Goal: Task Accomplishment & Management: Manage account settings

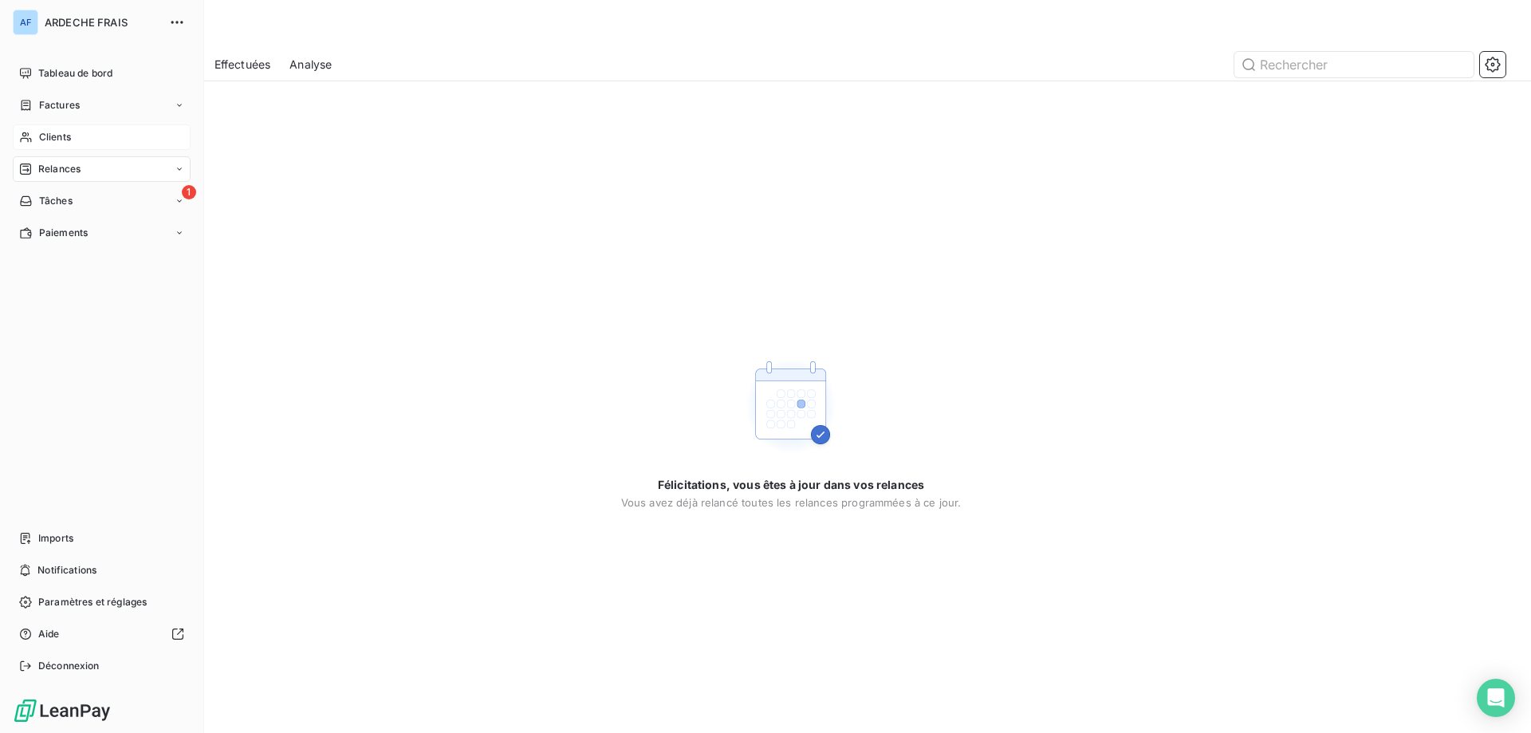
click at [23, 137] on icon at bounding box center [26, 137] width 14 height 13
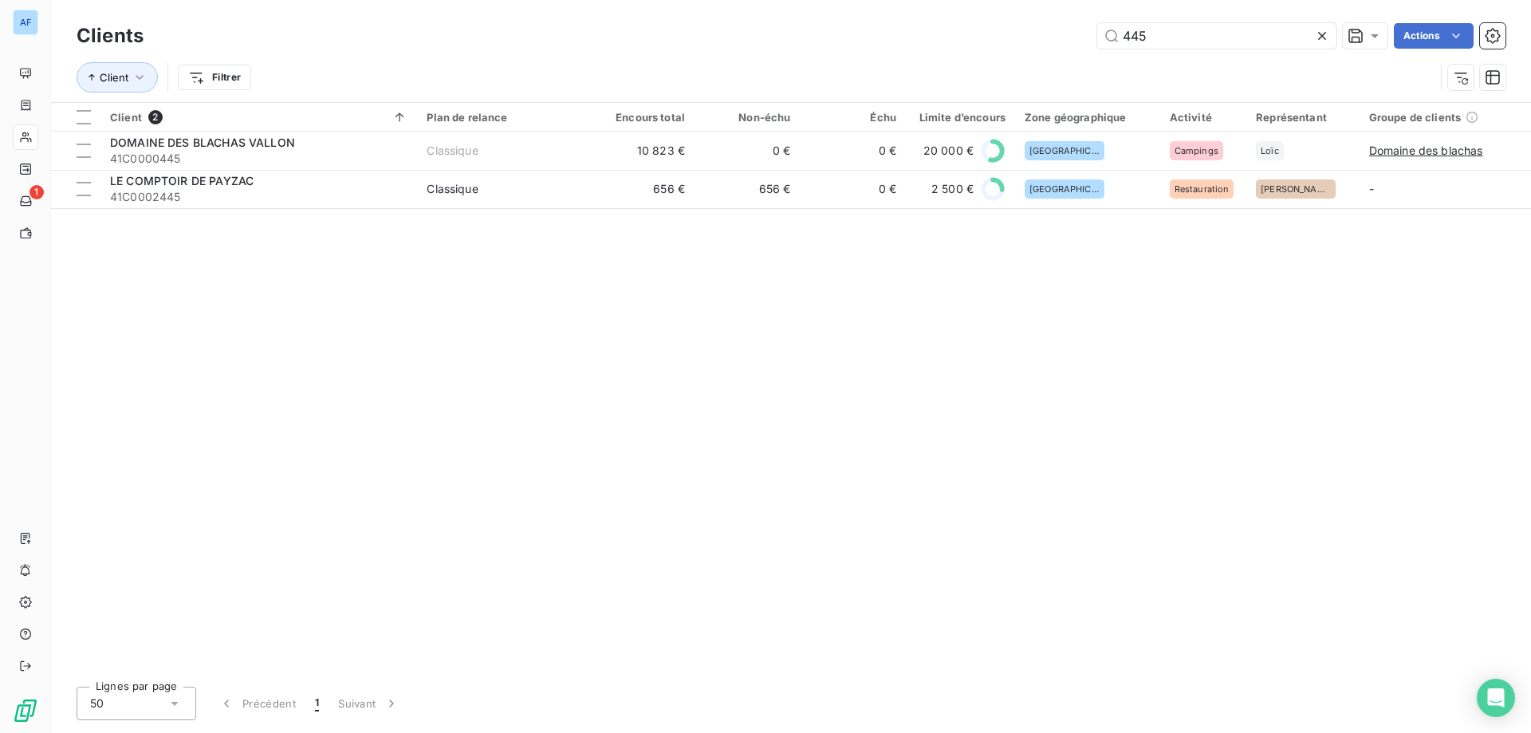
drag, startPoint x: 1200, startPoint y: 36, endPoint x: 719, endPoint y: 14, distance: 481.4
click at [719, 14] on div "Clients 445 Actions Client Filtrer" at bounding box center [791, 51] width 1480 height 102
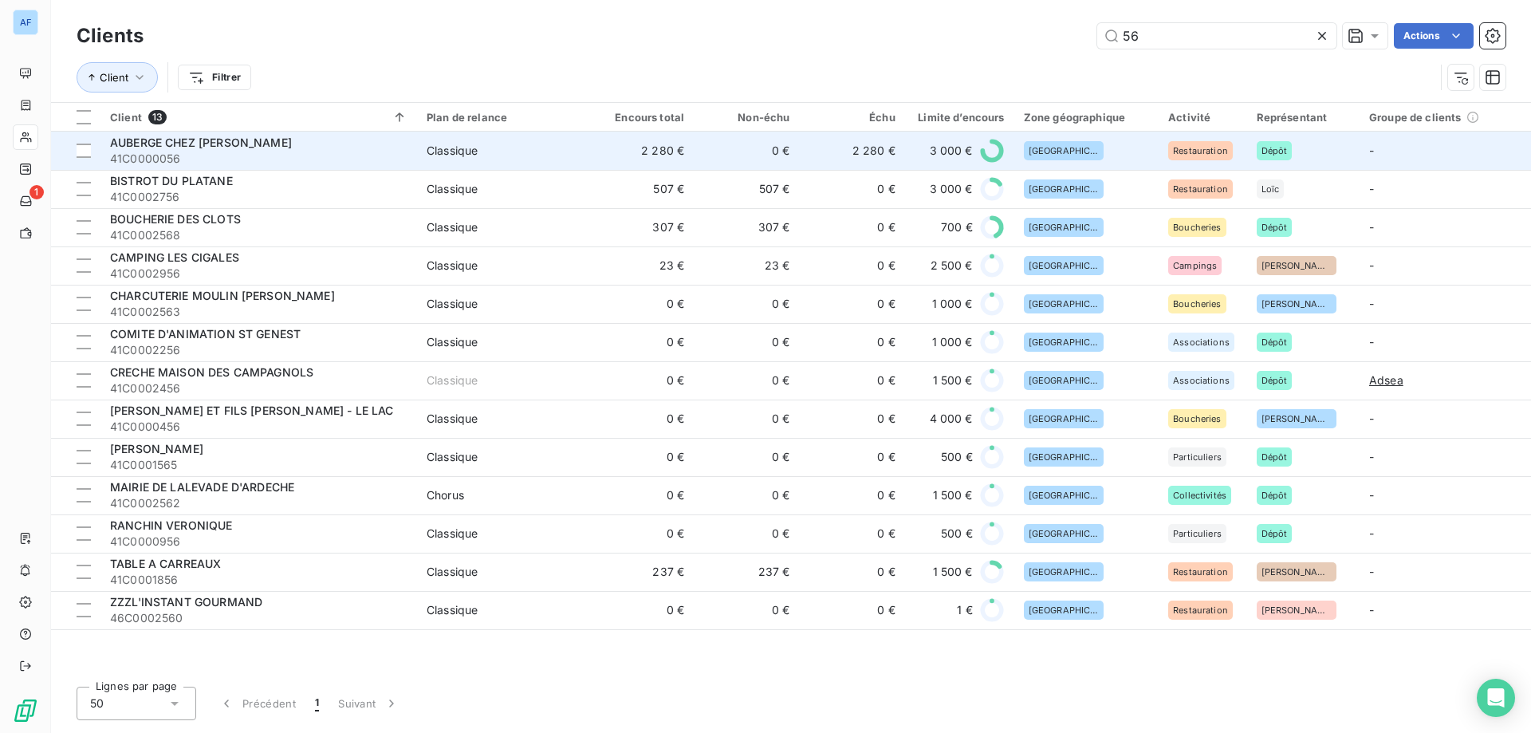
type input "56"
click at [268, 167] on td "AUBERGE CHEZ [PERSON_NAME] 41C0000056" at bounding box center [258, 151] width 317 height 38
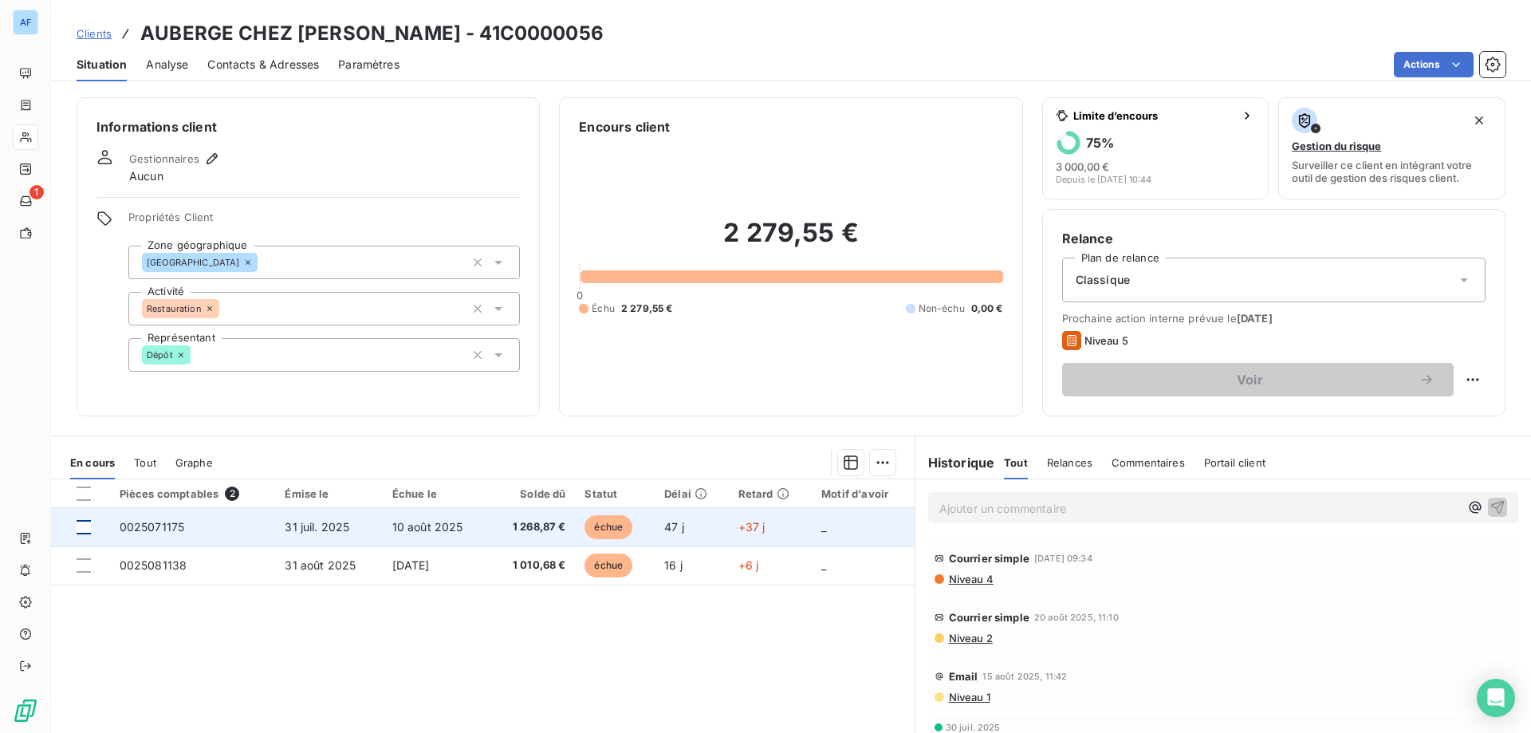
click at [81, 533] on div at bounding box center [84, 527] width 14 height 14
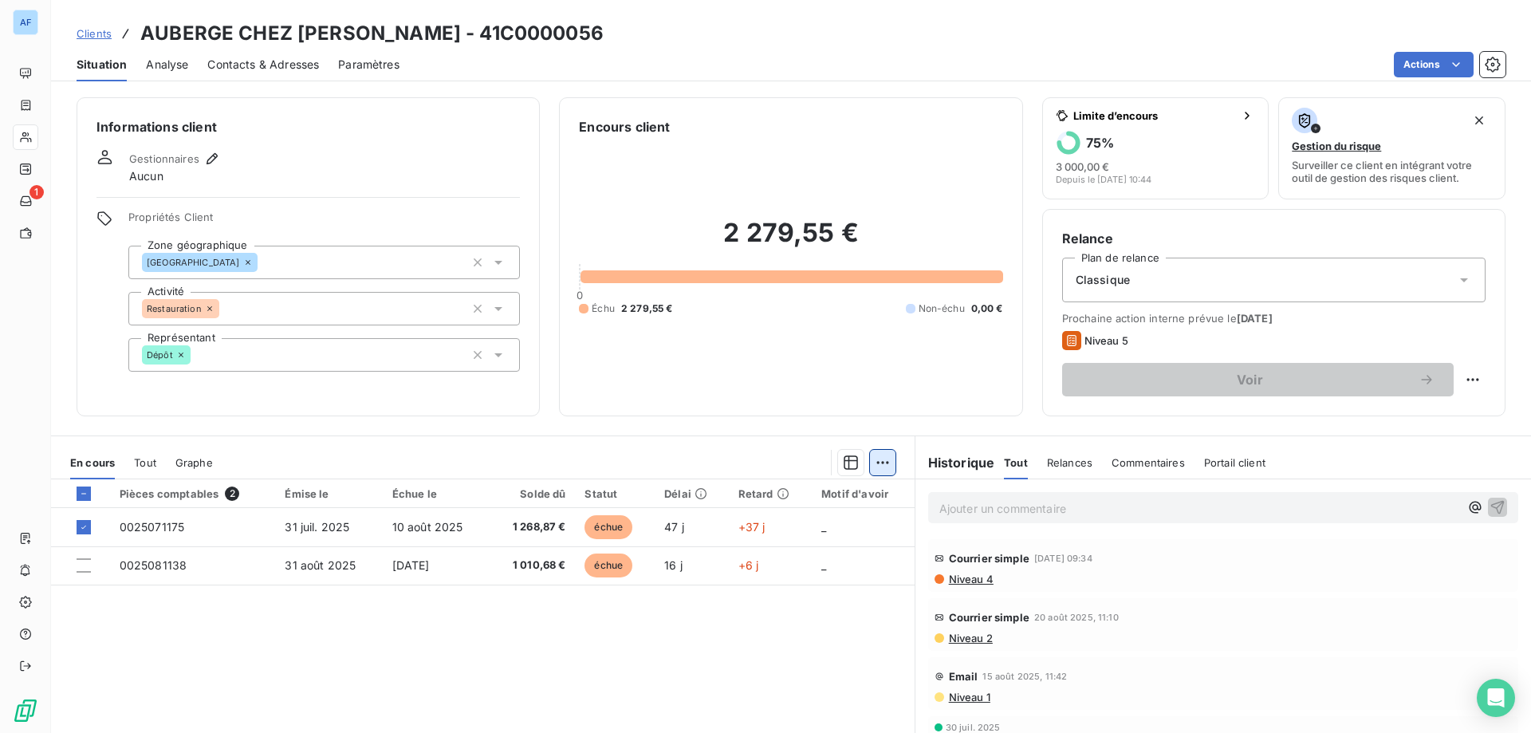
click at [878, 463] on html "AF 1 Clients AUBERGE CHEZ [PERSON_NAME] - 41C0000056 Situation Analyse Contacts…" at bounding box center [765, 366] width 1531 height 733
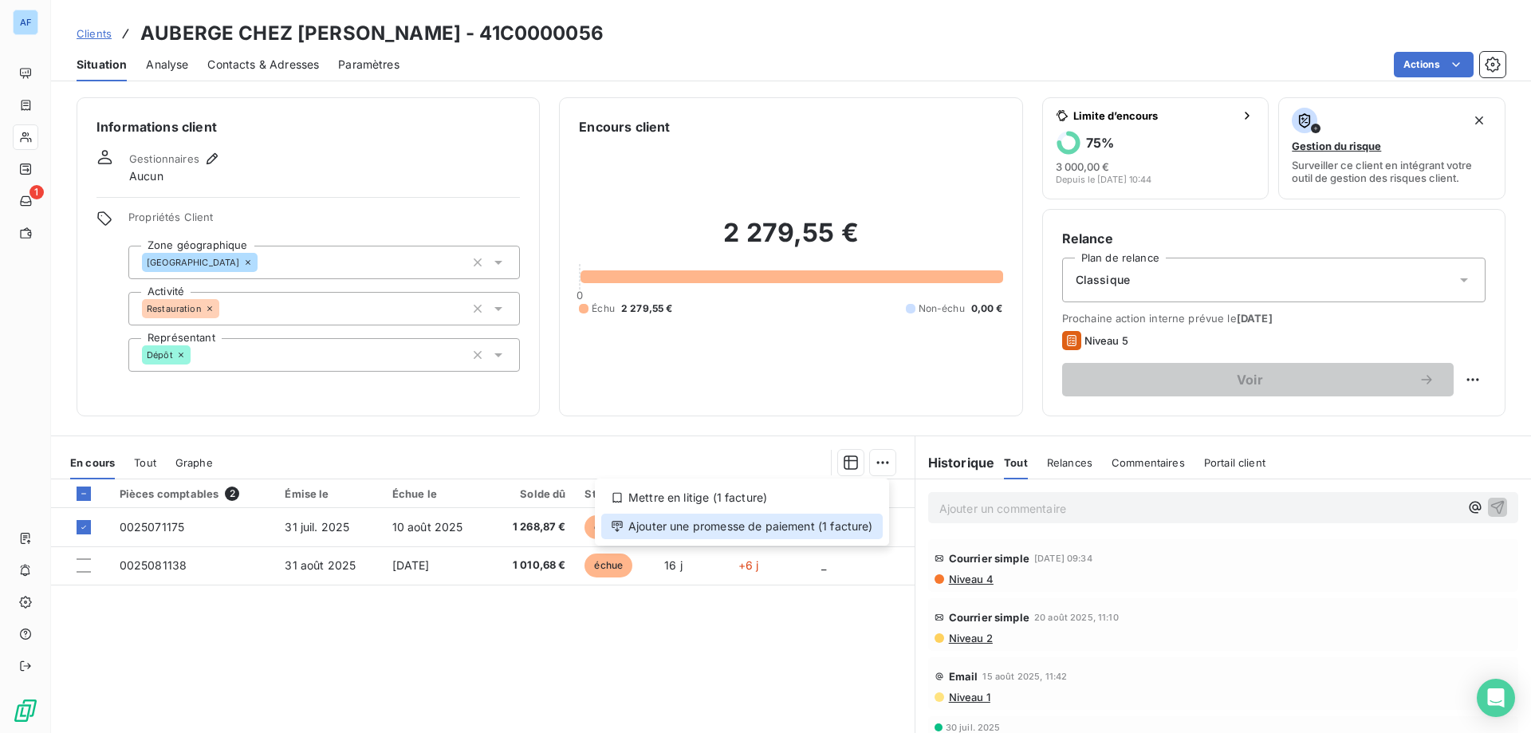
click at [806, 527] on div "Ajouter une promesse de paiement (1 facture)" at bounding box center [742, 527] width 282 height 26
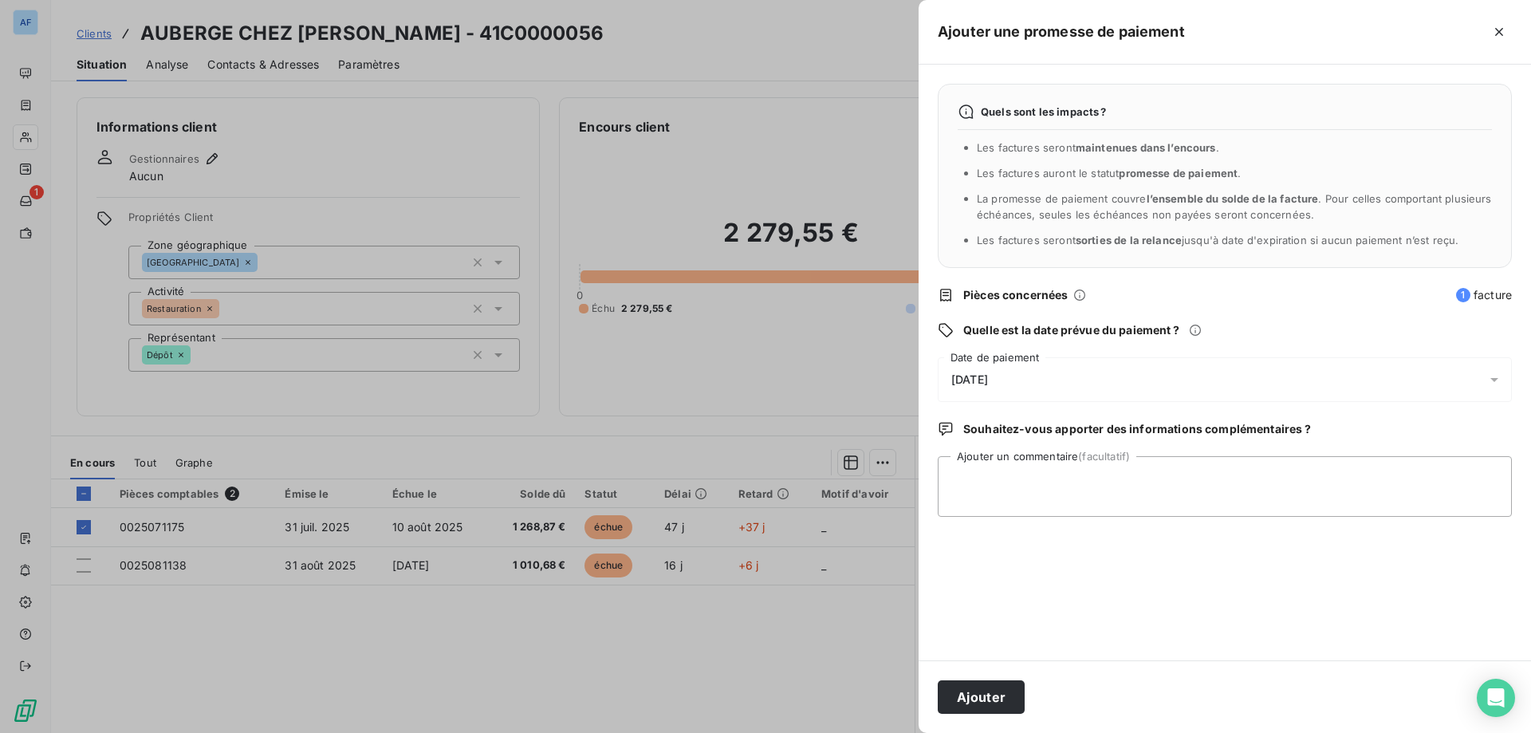
click at [1091, 373] on div "[DATE]" at bounding box center [1225, 379] width 574 height 45
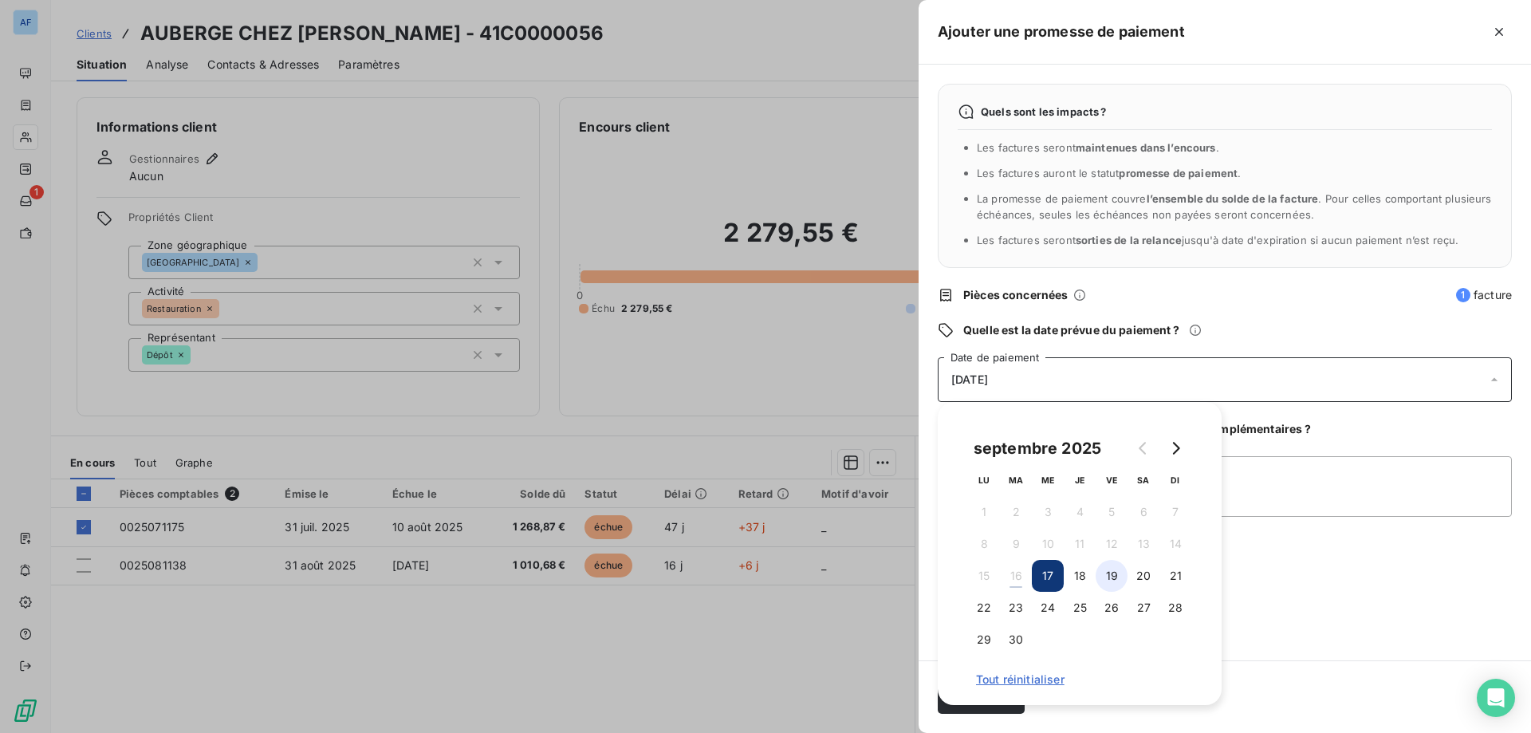
click at [1106, 580] on button "19" at bounding box center [1112, 576] width 32 height 32
click at [1337, 483] on textarea "Ajouter un commentaire (facultatif)" at bounding box center [1225, 486] width 574 height 61
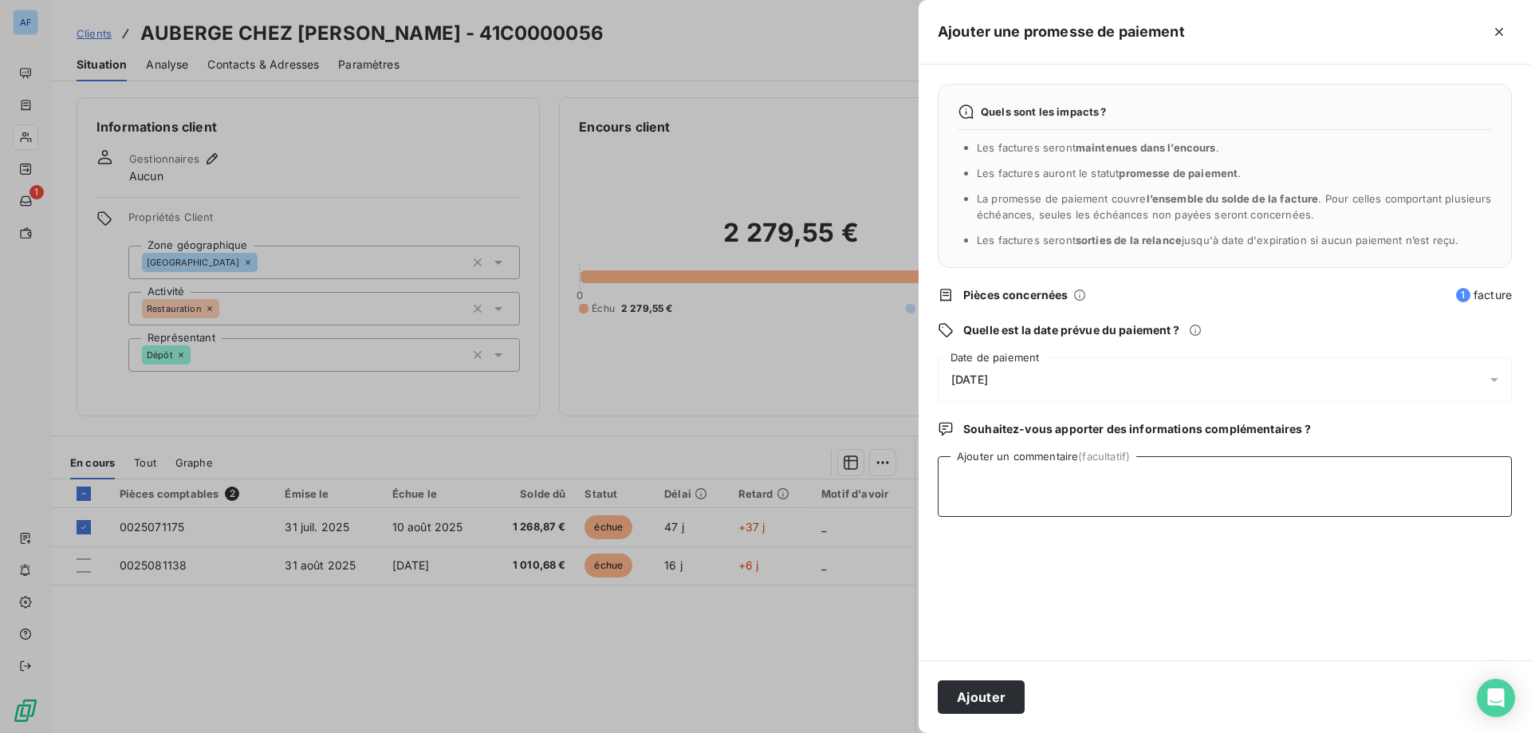
type textarea "T"
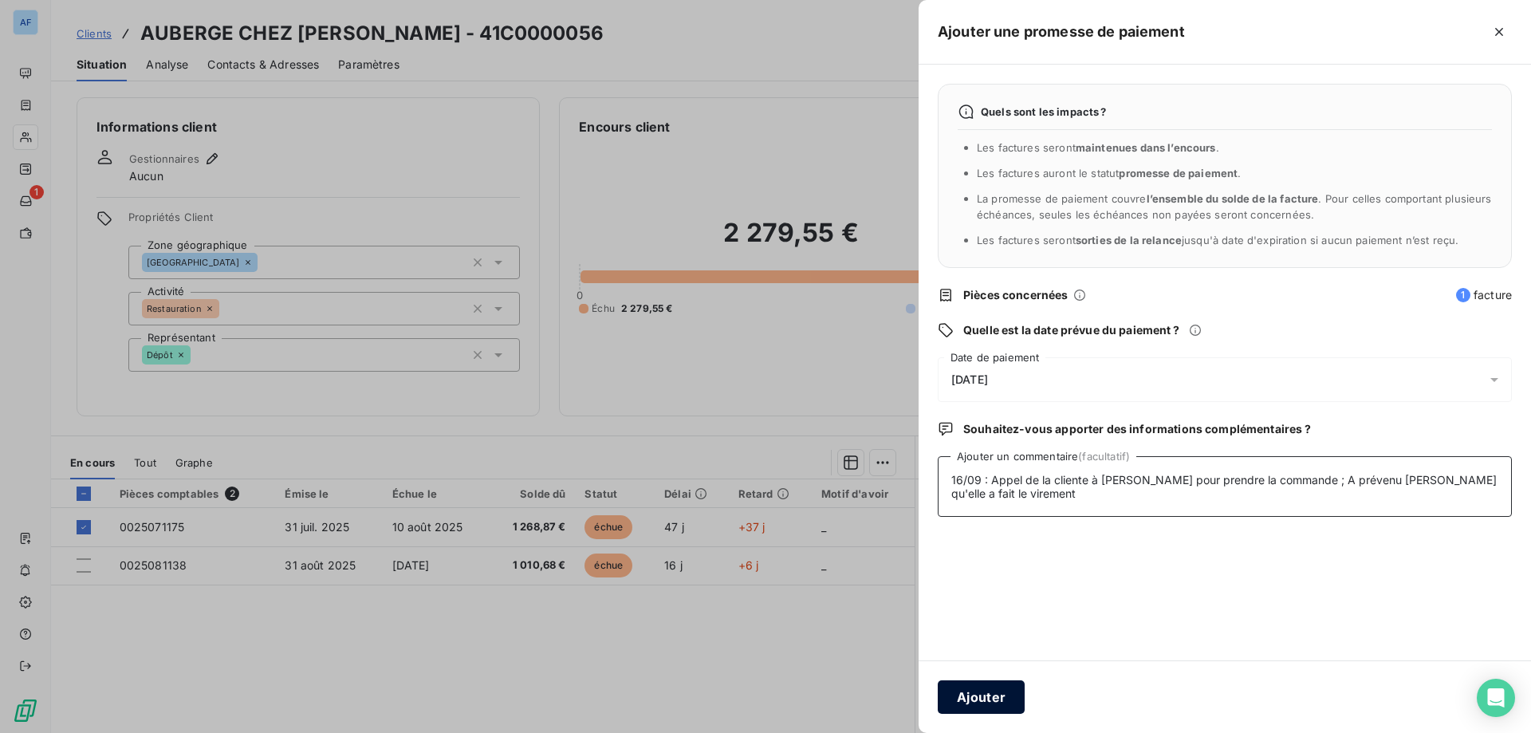
type textarea "16/09 : Appel de la cliente à [PERSON_NAME] pour prendre la commande ; A préven…"
click at [949, 682] on button "Ajouter" at bounding box center [981, 696] width 87 height 33
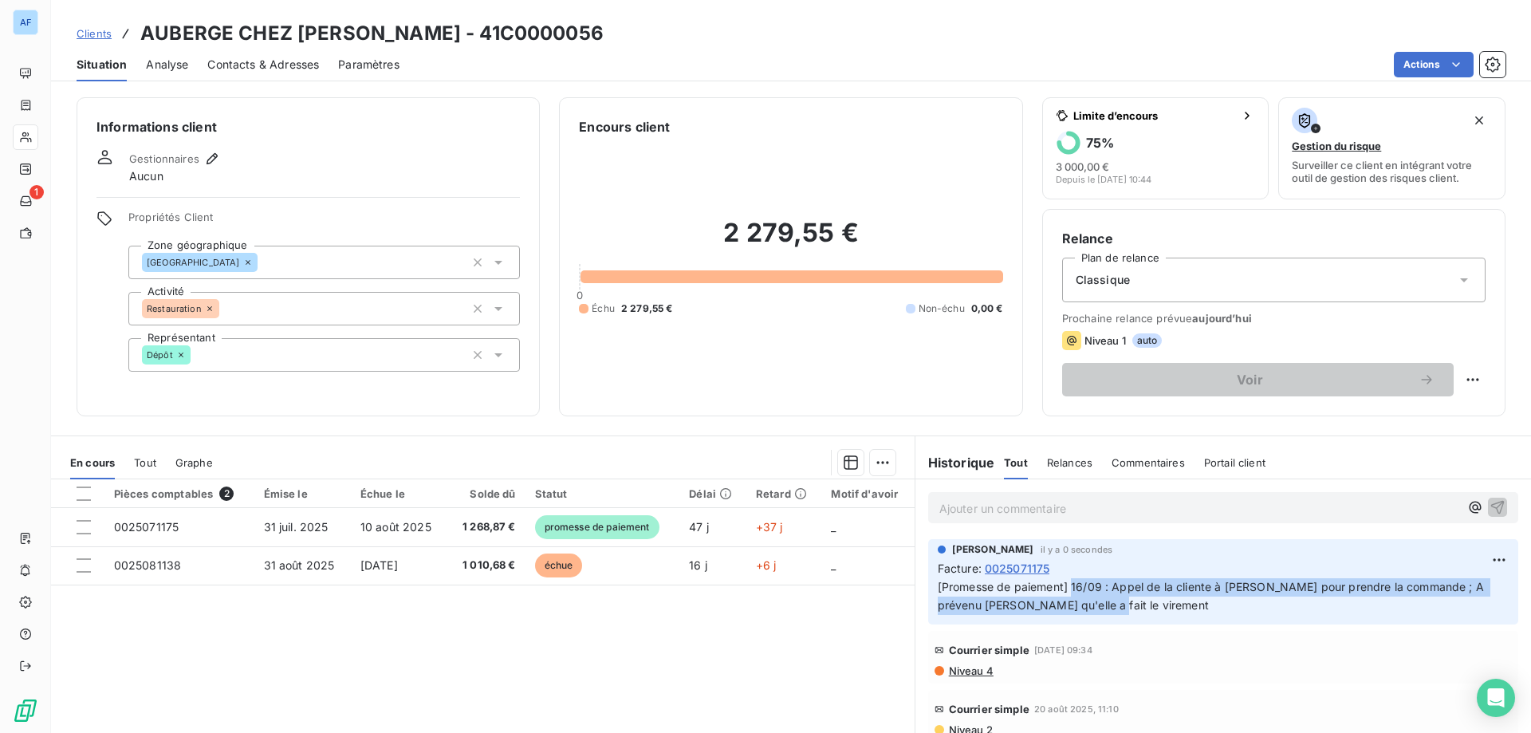
drag, startPoint x: 1092, startPoint y: 604, endPoint x: 1064, endPoint y: 584, distance: 34.8
click at [1064, 584] on p "[Promesse de paiement] 16/09 : Appel de la cliente à [PERSON_NAME] pour prendre…" at bounding box center [1223, 596] width 571 height 37
copy span "16/09 : Appel de la cliente à [PERSON_NAME] pour prendre la commande ; A préven…"
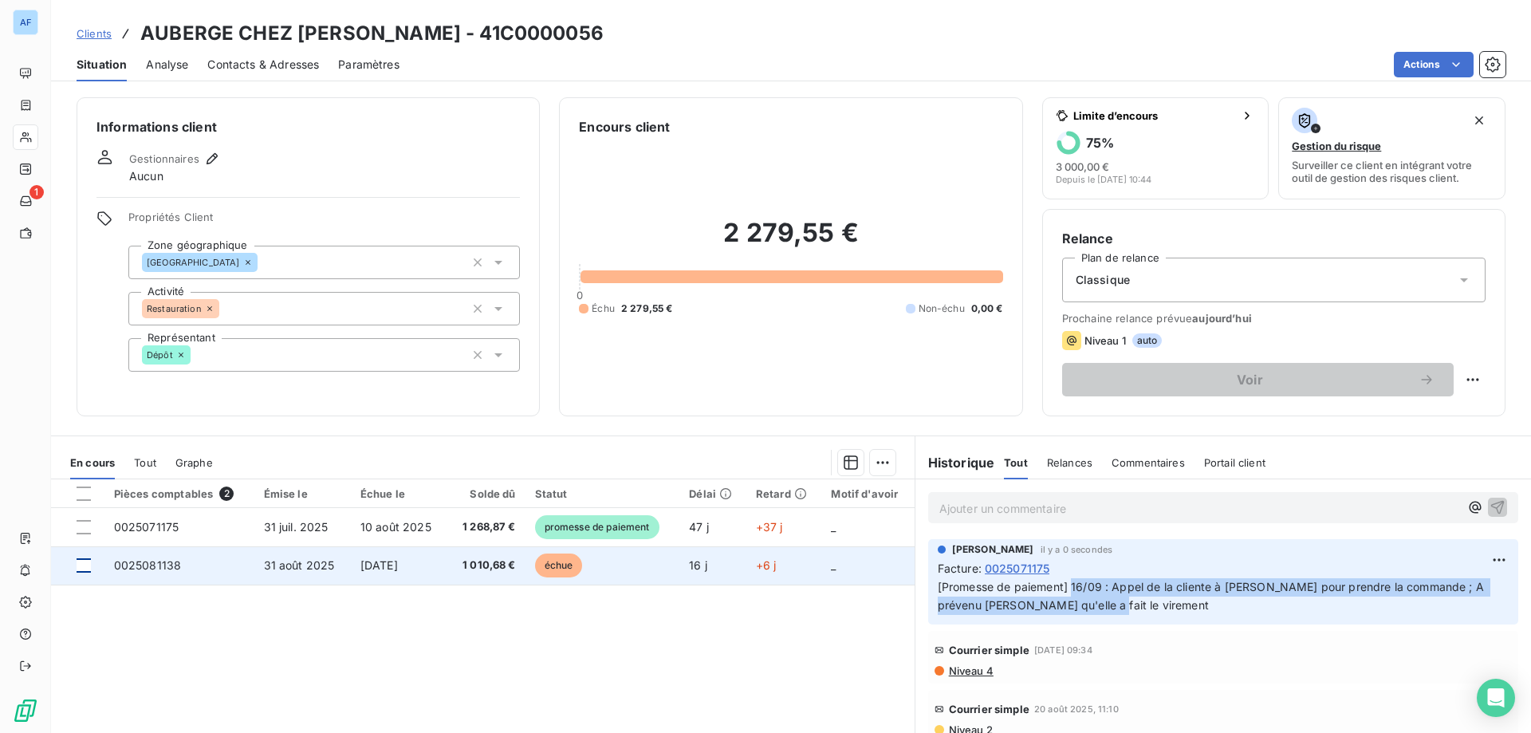
click at [86, 569] on div at bounding box center [84, 565] width 14 height 14
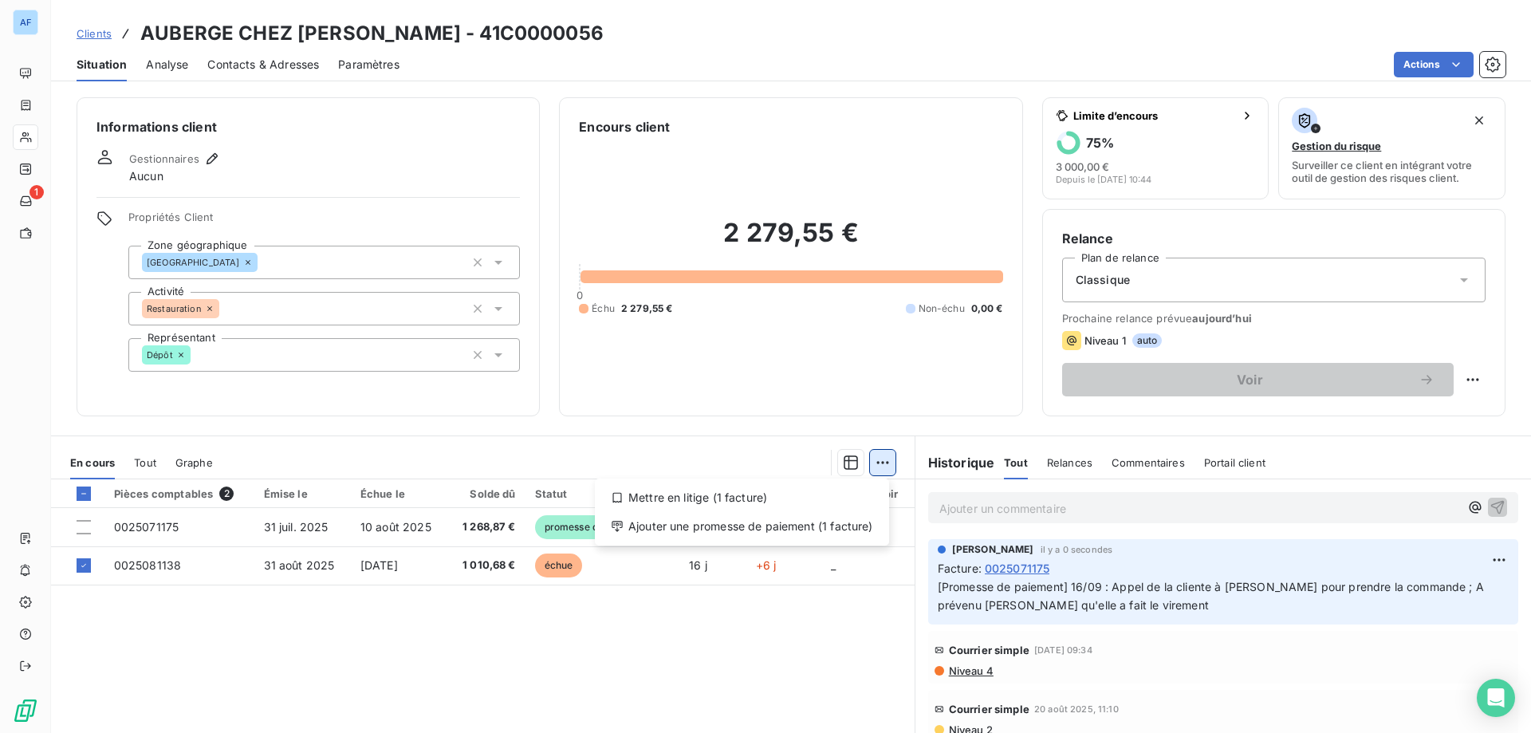
click at [874, 470] on html "AF 1 Clients AUBERGE CHEZ [PERSON_NAME] - 41C0000056 Situation Analyse Contacts…" at bounding box center [765, 366] width 1531 height 733
click at [831, 526] on div "Ajouter une promesse de paiement (1 facture)" at bounding box center [742, 527] width 282 height 26
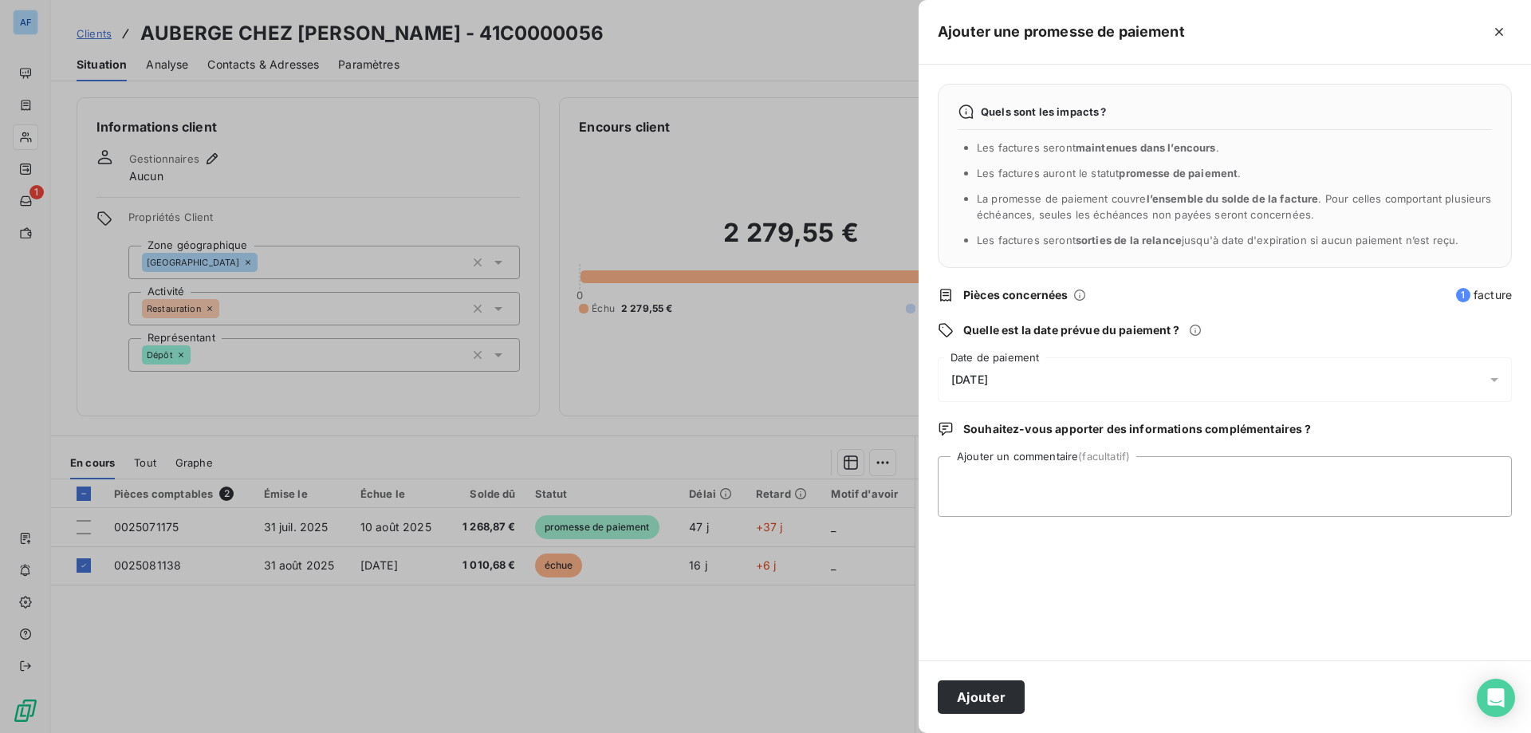
click at [1039, 380] on div "[DATE]" at bounding box center [1225, 379] width 574 height 45
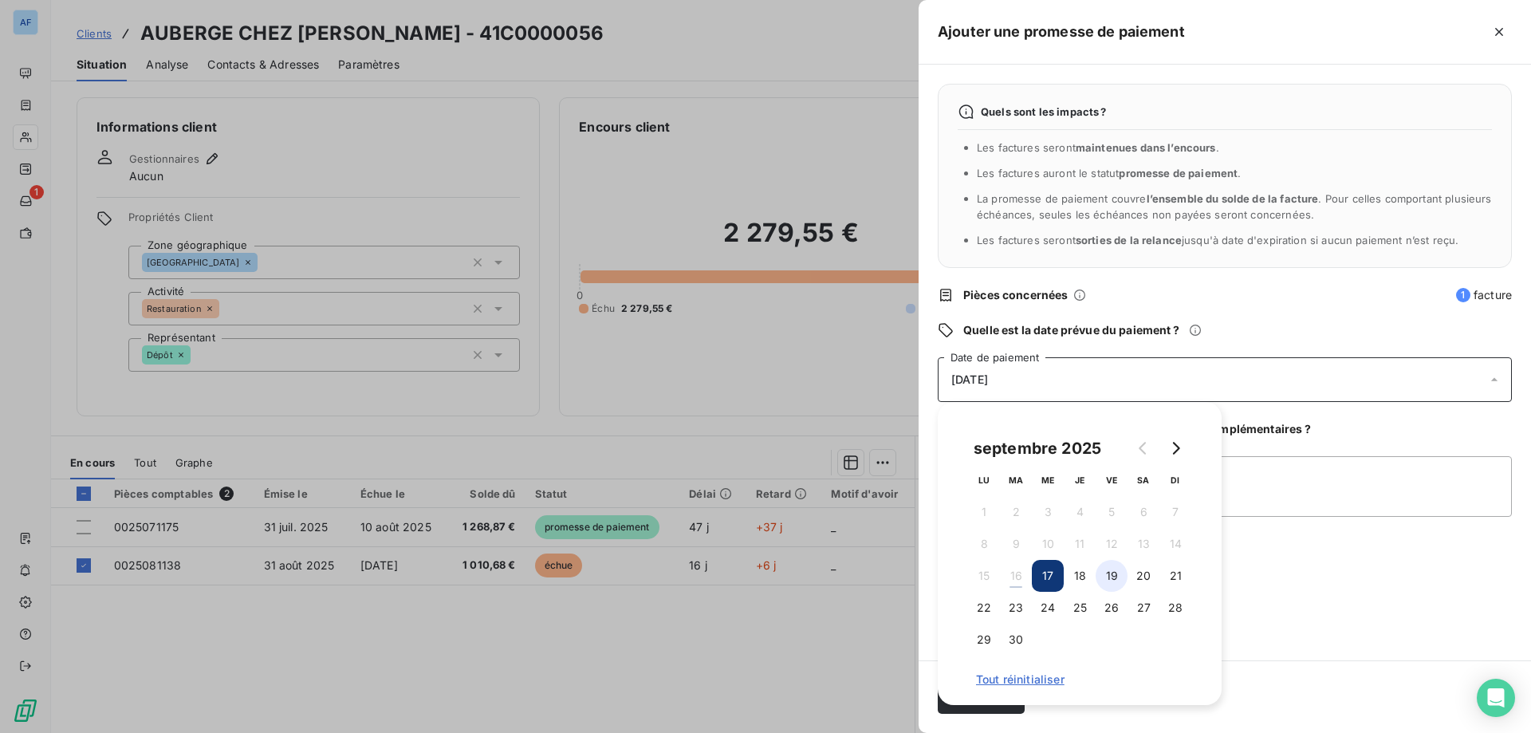
click at [1108, 580] on button "19" at bounding box center [1112, 576] width 32 height 32
click at [1289, 482] on textarea "Ajouter un commentaire (facultatif)" at bounding box center [1225, 486] width 574 height 61
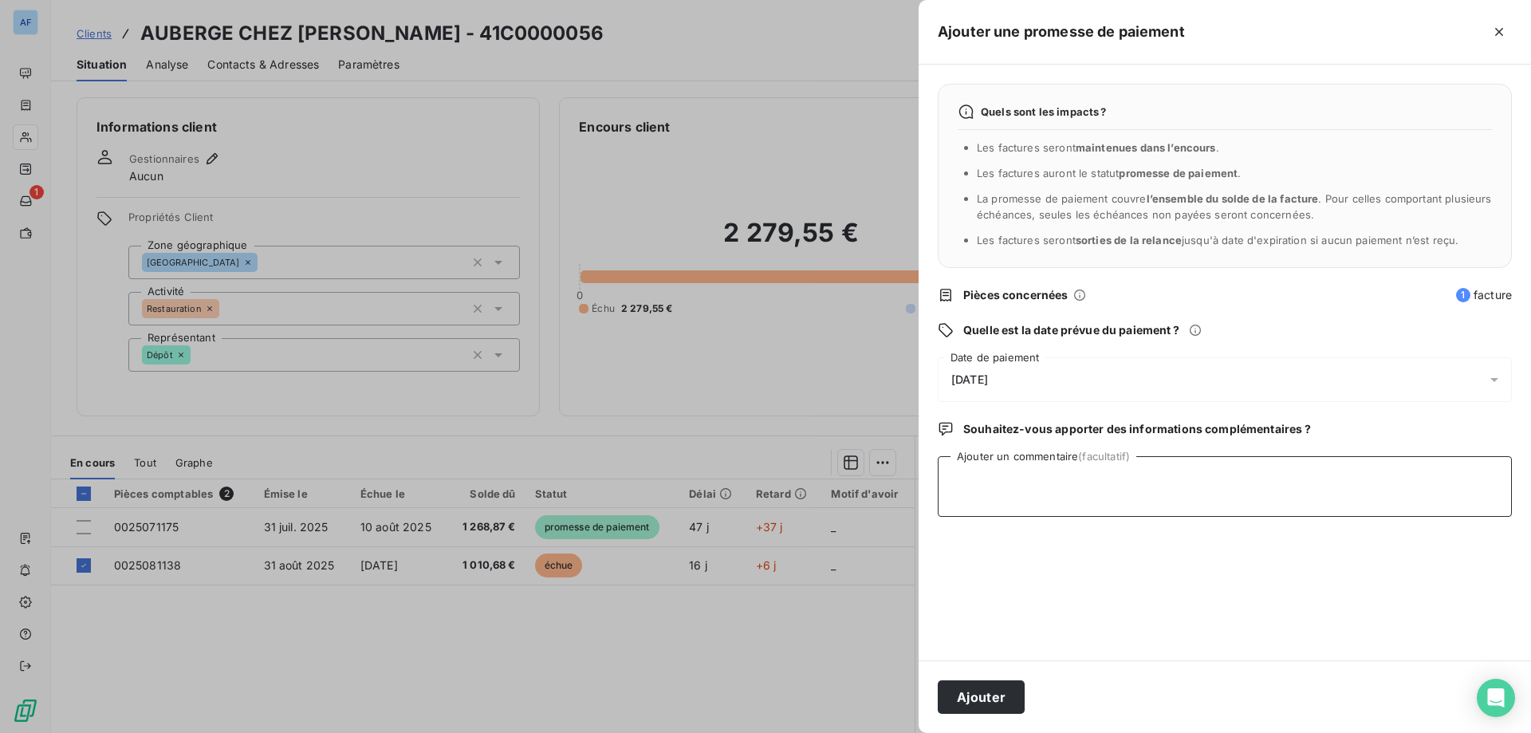
paste textarea "16/09 : Appel de la cliente à [PERSON_NAME] pour prendre la commande ; A préven…"
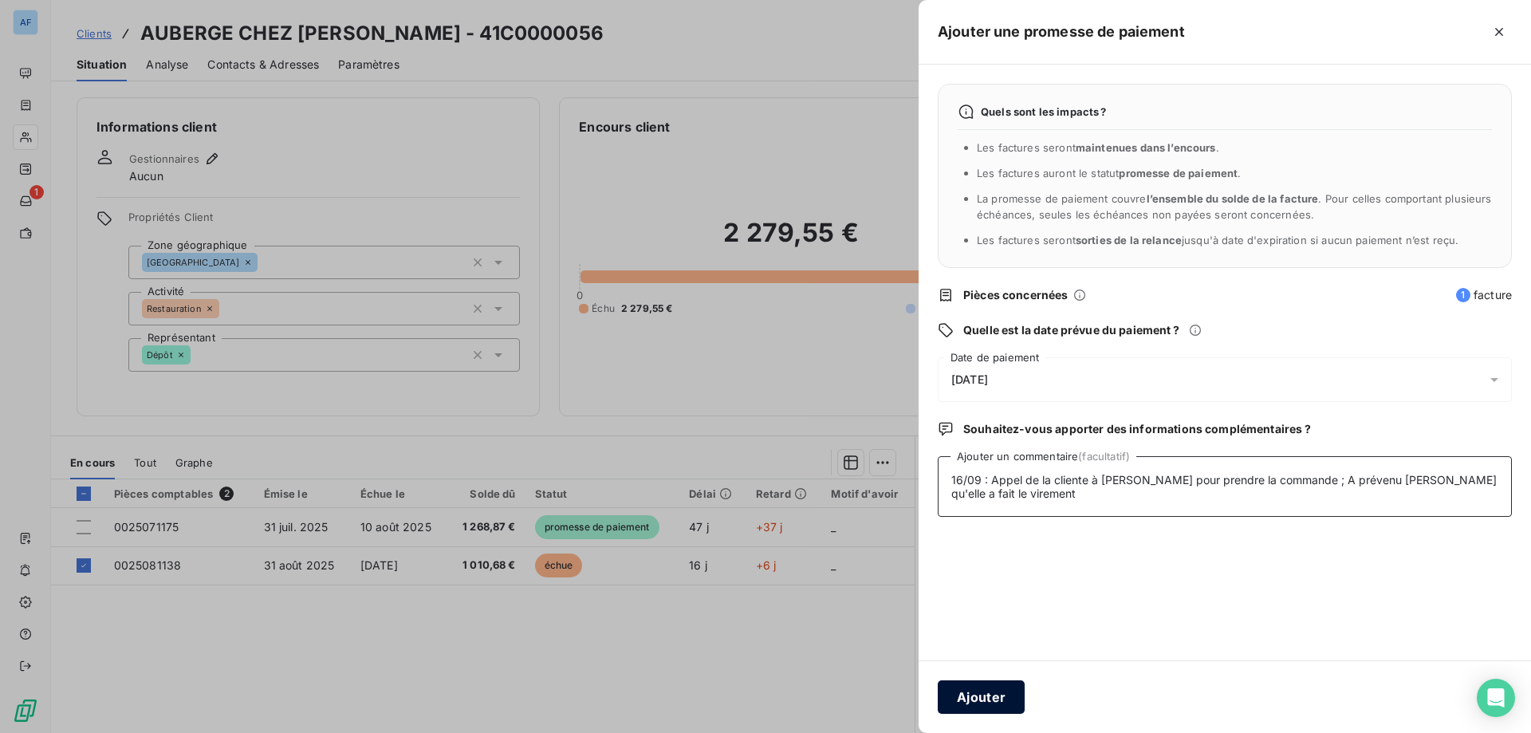
type textarea "16/09 : Appel de la cliente à [PERSON_NAME] pour prendre la commande ; A préven…"
click at [994, 706] on button "Ajouter" at bounding box center [981, 696] width 87 height 33
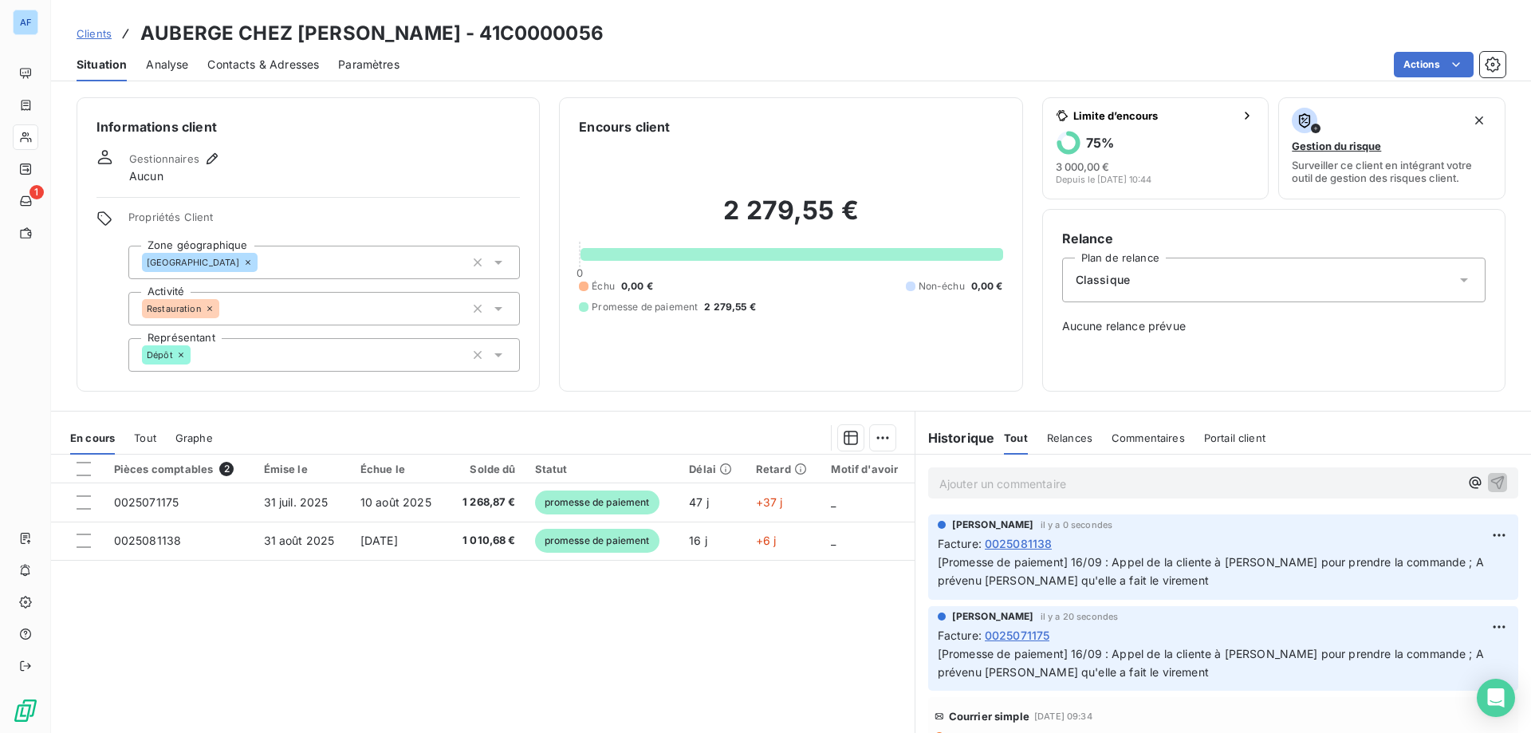
click at [96, 36] on span "Clients" at bounding box center [94, 33] width 35 height 13
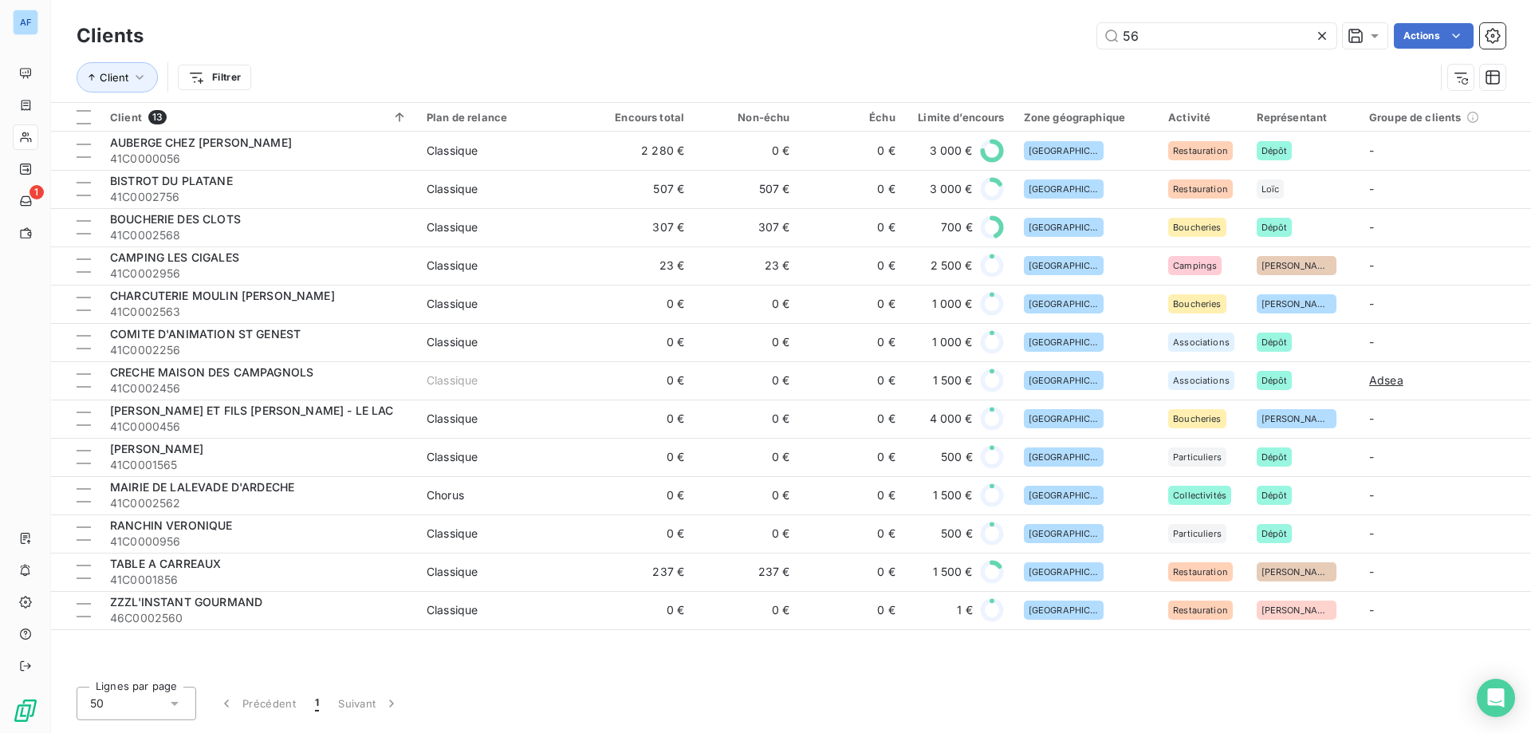
click at [1326, 38] on icon at bounding box center [1322, 36] width 16 height 16
